Goal: Task Accomplishment & Management: Complete application form

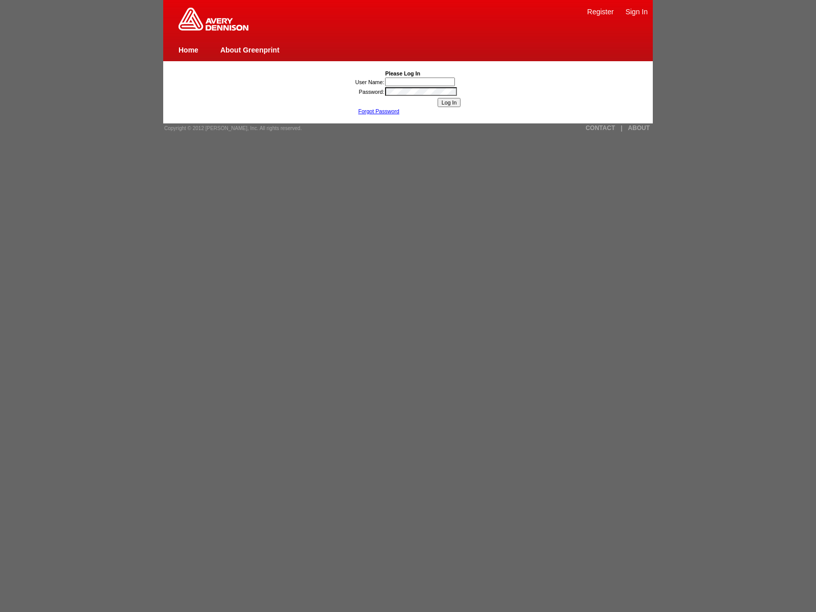
click at [188, 49] on link "Home" at bounding box center [188, 50] width 20 height 8
click at [600, 128] on link "CONTACT" at bounding box center [600, 127] width 30 height 7
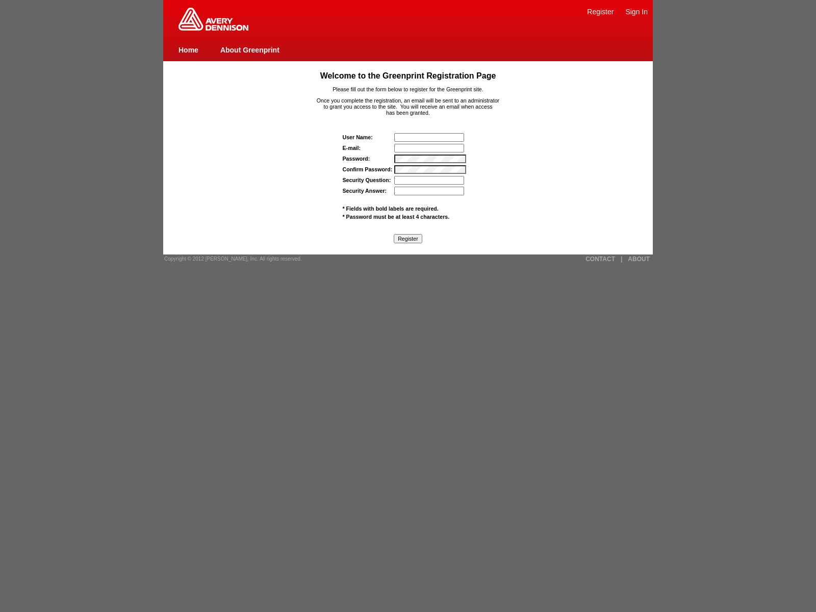
click at [636, 11] on link "Sign In" at bounding box center [636, 12] width 22 height 8
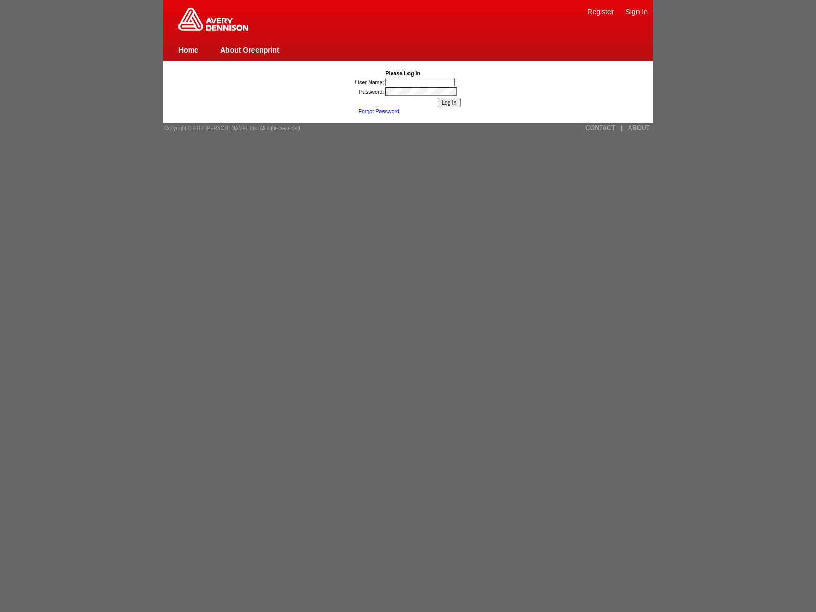
click at [600, 11] on link "Register" at bounding box center [600, 12] width 27 height 8
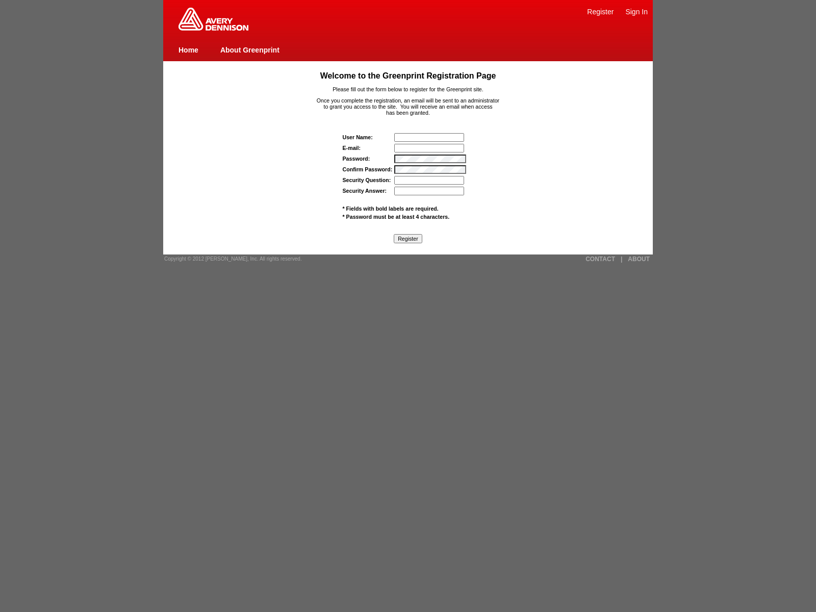
click at [188, 49] on link "Home" at bounding box center [188, 50] width 20 height 8
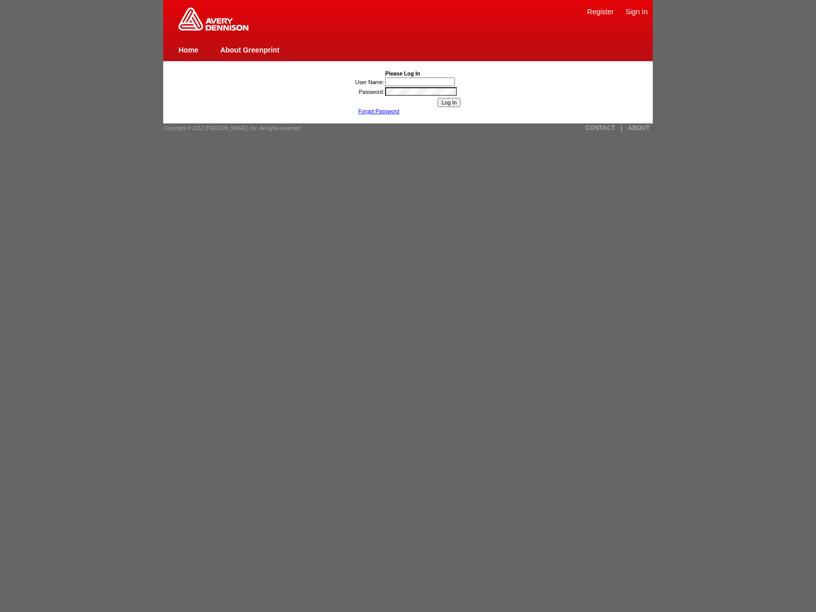
click at [600, 11] on link "Register" at bounding box center [600, 12] width 27 height 8
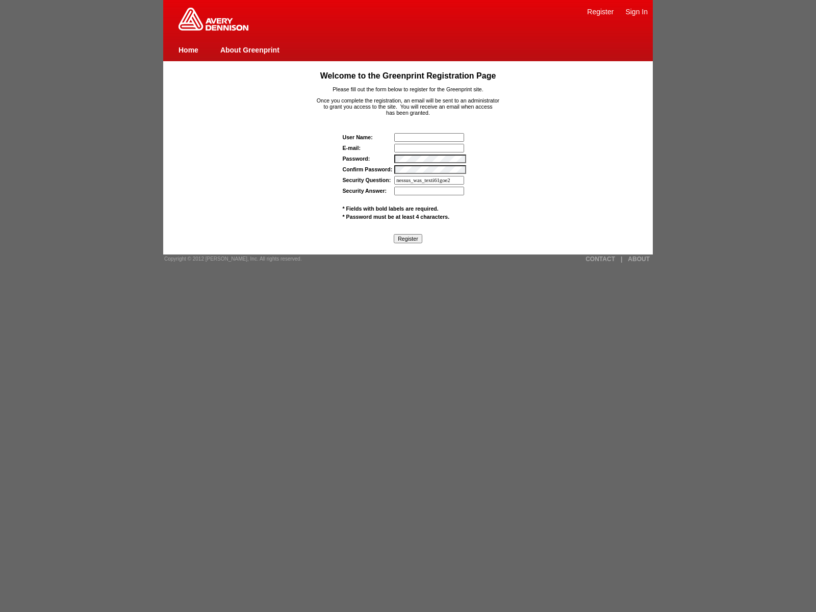
type input "nessus_was_texti61goe2k"
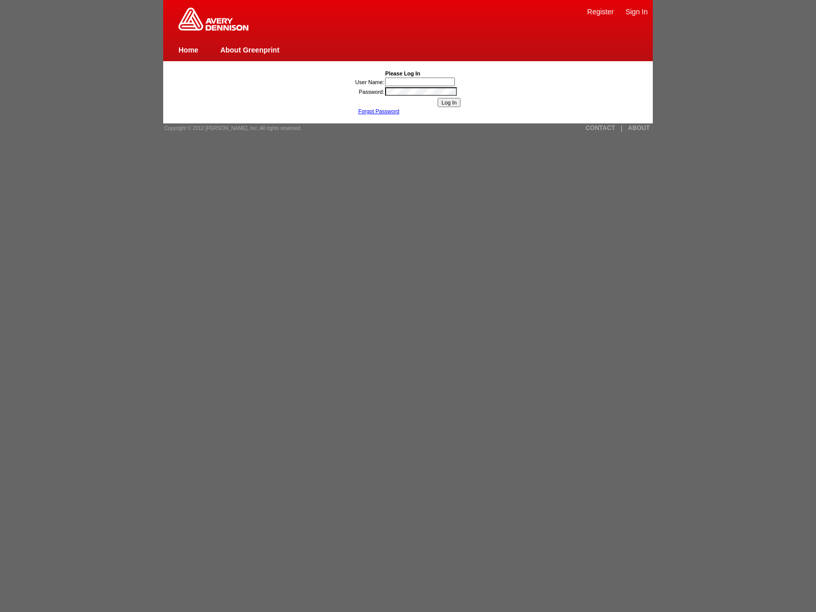
click at [600, 11] on link "Register" at bounding box center [600, 12] width 27 height 8
type input "nessus_was_name_dcyvfmxdwas_dblgf5fr59bd"
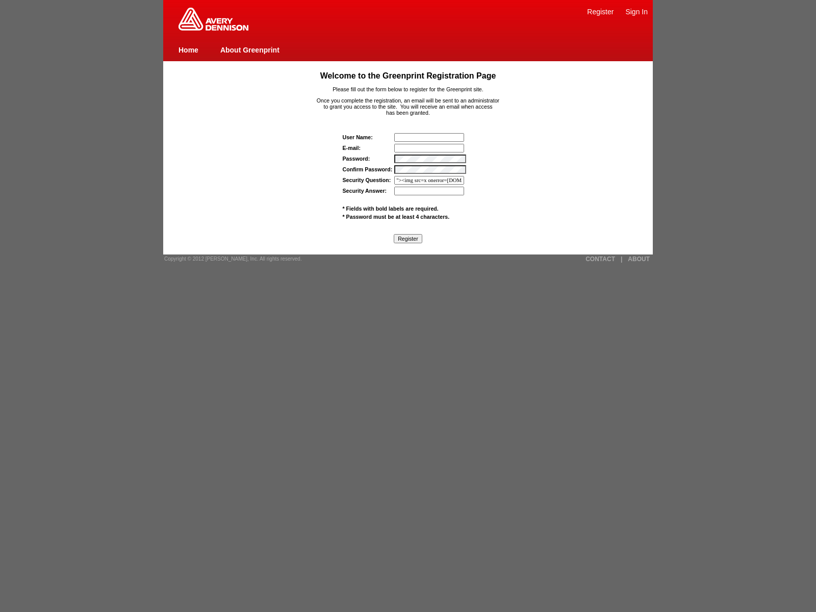
type input ""><img src=x onerror=window.top._tenable_wasscan_js_namespace_taint_tracer.log_…"
type input "wasscan304rypdf@tenable.comwas_yi215xims8zdjavascript:window.top._tenable_wassc…"
type input "nessus_was_name_hqrtokgjwas_yi215xims8zdjavascript"
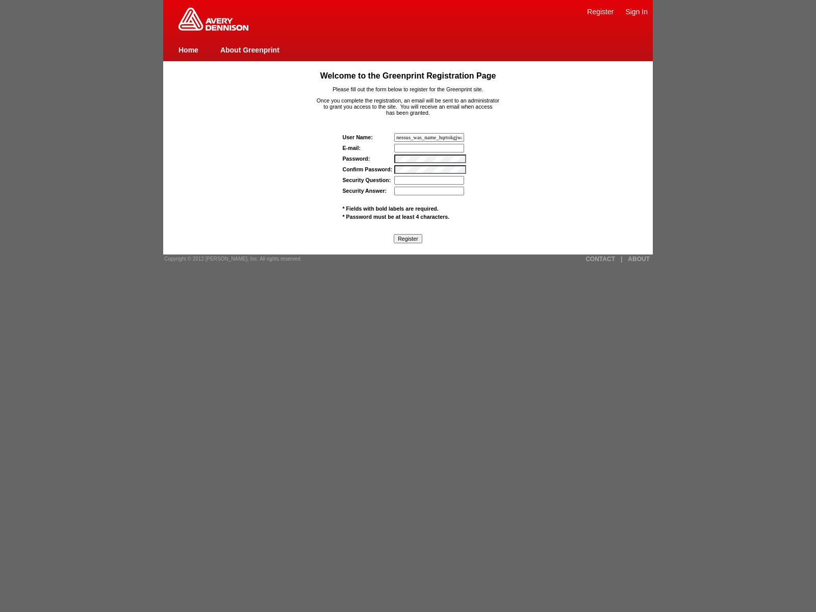
scroll to position [0, 56]
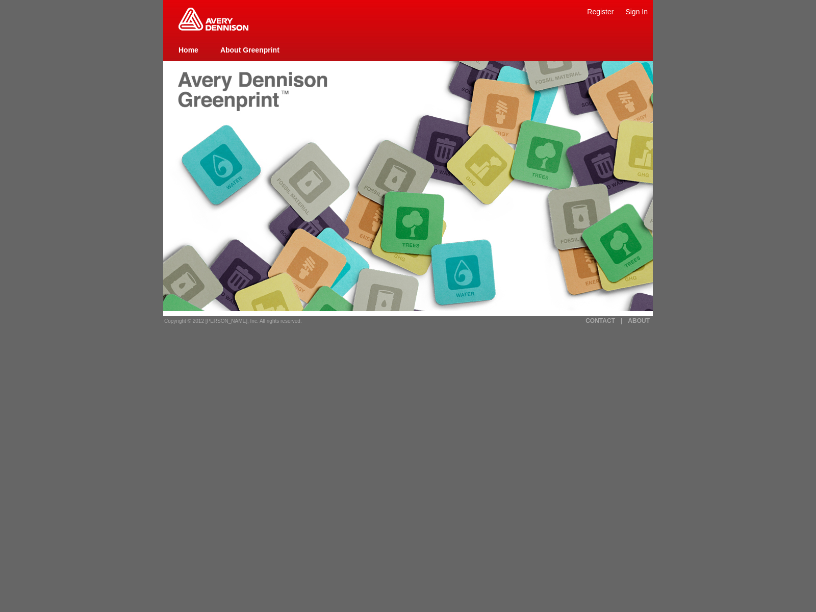
click at [638, 321] on link "ABOUT" at bounding box center [639, 320] width 22 height 7
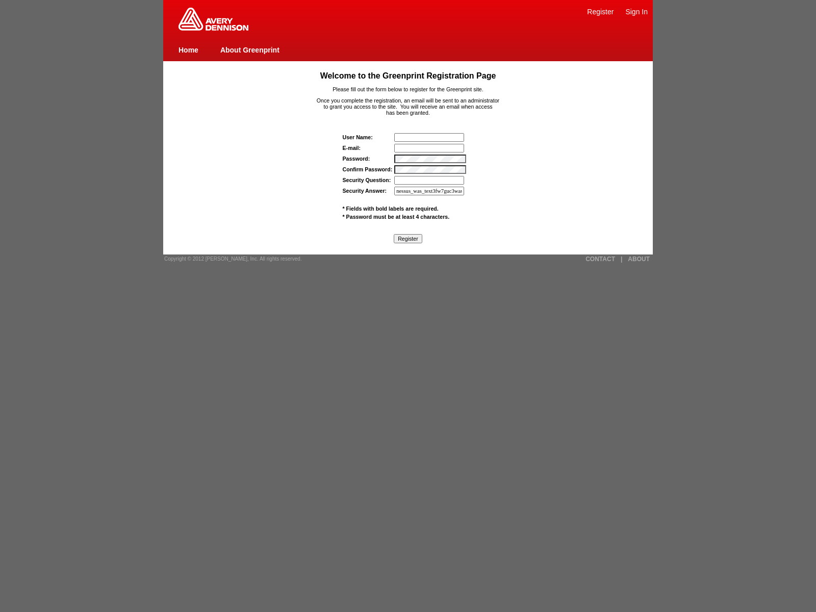
type input "nessus_was_text3fw7guc3was_yi215xims8zdjavascript:[DOMAIN_NAME]._tenable_wassca…"
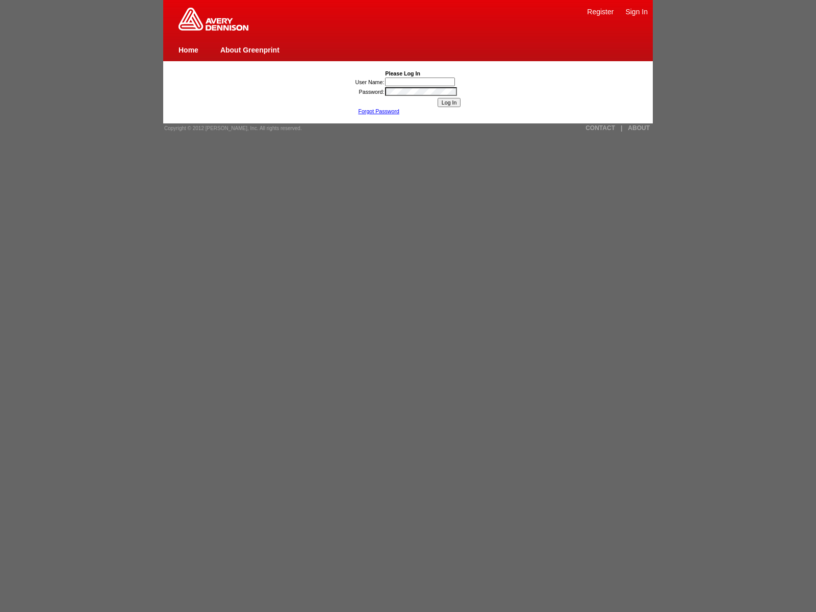
click at [213, 29] on img at bounding box center [213, 19] width 70 height 23
click at [621, 128] on link "|" at bounding box center [621, 127] width 2 height 7
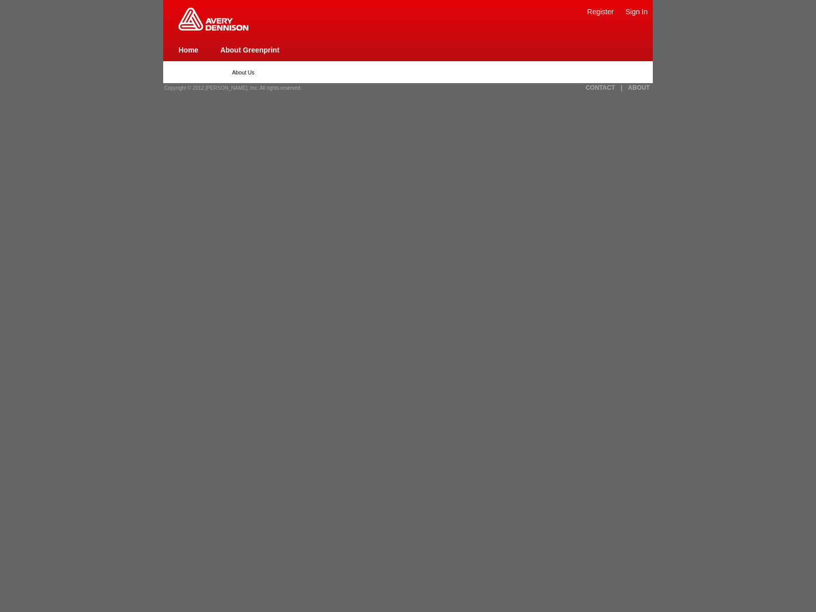
click at [188, 49] on link "Home" at bounding box center [188, 50] width 20 height 8
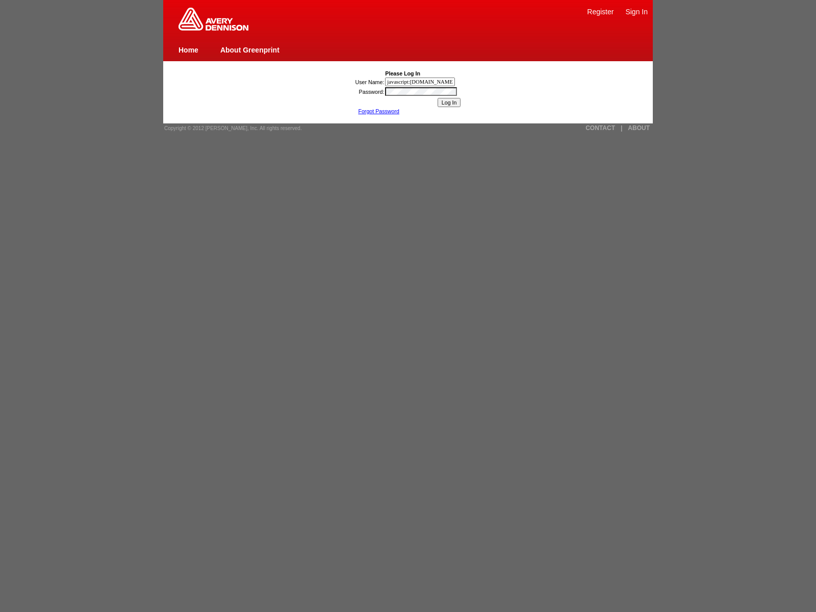
type input "javascript:window.top._tenable_wasscan_js_namespace_taint_tracer.log_execution_…"
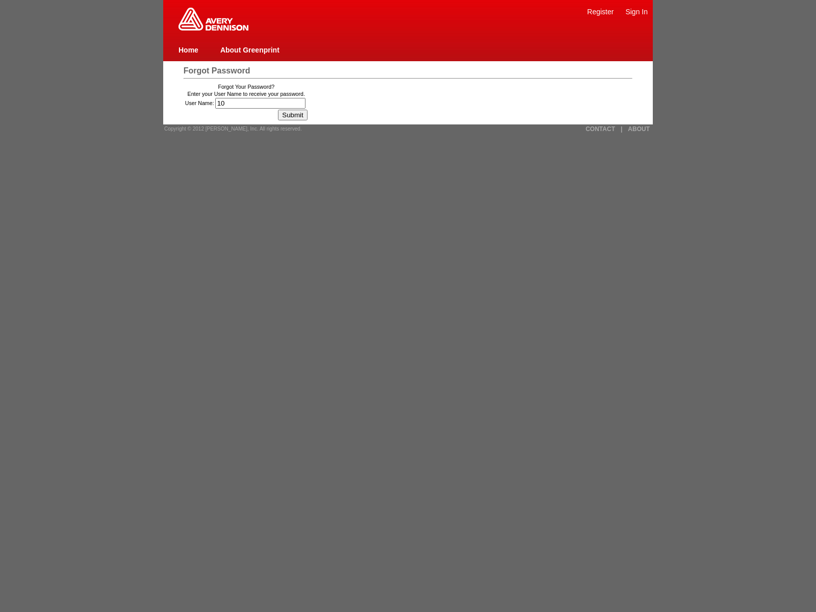
type input "102"
